Goal: Task Accomplishment & Management: Complete application form

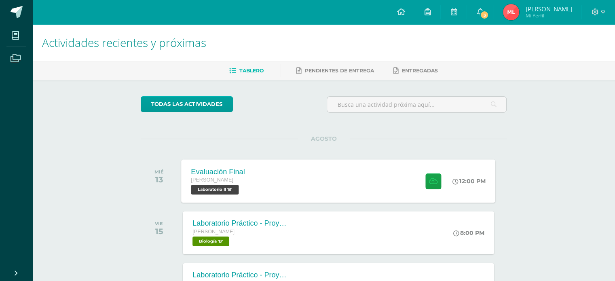
click at [299, 179] on div "Evaluación Final [PERSON_NAME] Laboratorio II 'B' 12:00 PM Evaluación Final Lab…" at bounding box center [339, 180] width 314 height 43
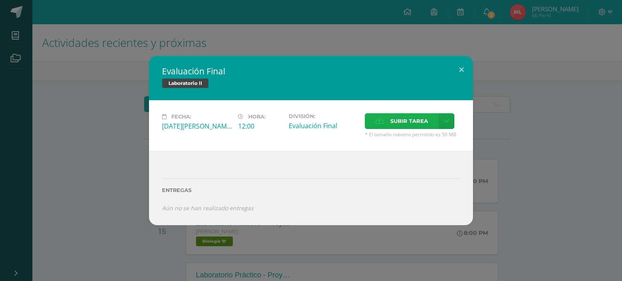
click at [400, 119] on span "Subir tarea" at bounding box center [409, 121] width 38 height 15
click at [0, 0] on input "Subir tarea" at bounding box center [0, 0] width 0 height 0
click at [403, 116] on span "Subir tarea" at bounding box center [409, 121] width 38 height 15
click at [0, 0] on input "Subir tarea" at bounding box center [0, 0] width 0 height 0
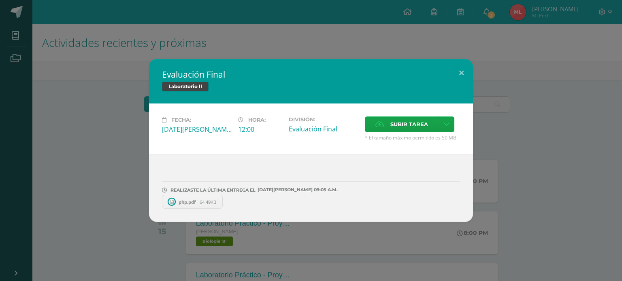
click at [548, 46] on div "Evaluación Final Laboratorio II Fecha: [DATE][PERSON_NAME] Hora: 12:00 División…" at bounding box center [311, 140] width 622 height 281
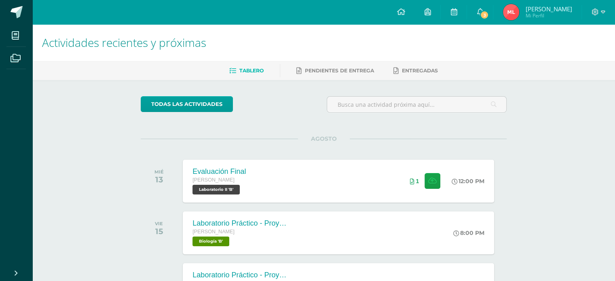
drag, startPoint x: 597, startPoint y: 9, endPoint x: 388, endPoint y: 38, distance: 210.9
click at [388, 38] on h1 "Actividades recientes y próximas" at bounding box center [324, 42] width 564 height 37
click at [387, 192] on div "Evaluación Final [PERSON_NAME] Laboratorio II 'B' 12:00 PM 1 Evaluación Final L…" at bounding box center [339, 180] width 314 height 43
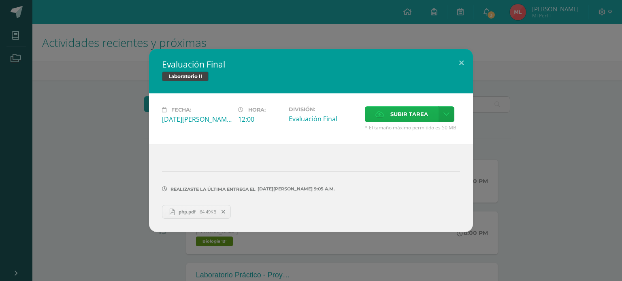
click at [388, 117] on label "Subir tarea" at bounding box center [402, 114] width 74 height 16
click at [0, 0] on input "Subir tarea" at bounding box center [0, 0] width 0 height 0
